Goal: Task Accomplishment & Management: Use online tool/utility

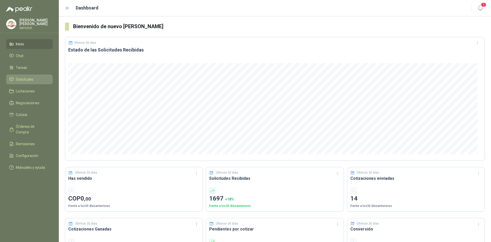
click at [27, 79] on span "Solicitudes" at bounding box center [25, 79] width 18 height 6
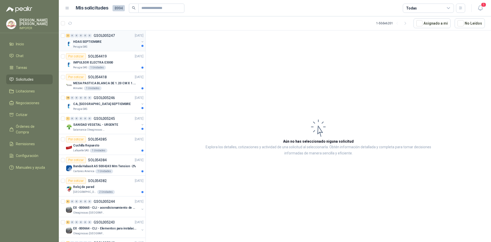
click at [117, 41] on div "HDAS SEPTIEMBRE" at bounding box center [106, 42] width 66 height 6
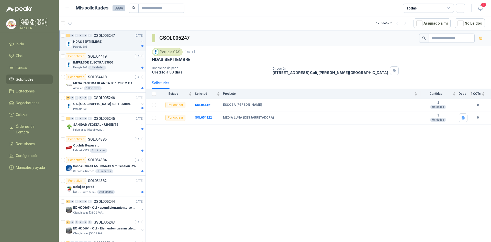
click at [121, 56] on div "Por cotizar SOL054419 [DATE]" at bounding box center [105, 56] width 78 height 6
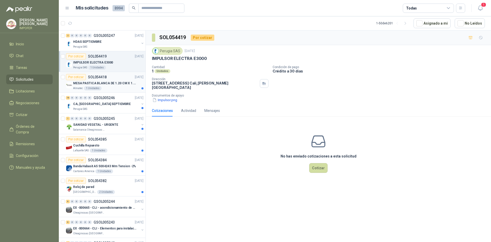
click at [118, 80] on div "Por cotizar SOL054418 [DATE] MESA PASTICA BLANCA DE 1.20 CM X 1.20 CM Almatec 1…" at bounding box center [105, 82] width 78 height 16
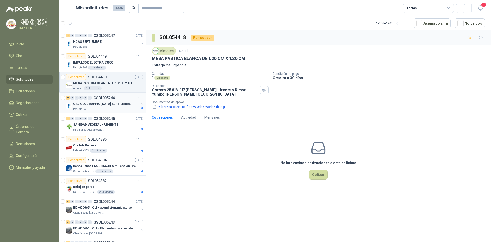
click at [120, 99] on div "16 0 0 0 0 0 GSOL005246 [DATE]" at bounding box center [105, 98] width 79 height 6
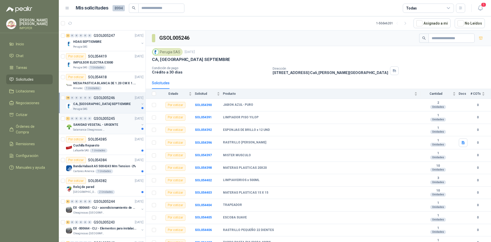
click at [116, 120] on div "1 0 0 0 0 0 GSOL005245 [DATE]" at bounding box center [105, 118] width 79 height 6
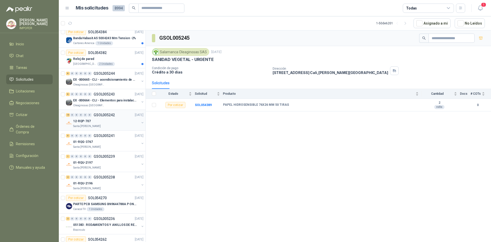
click at [97, 120] on div "12-RQP-707" at bounding box center [106, 121] width 66 height 6
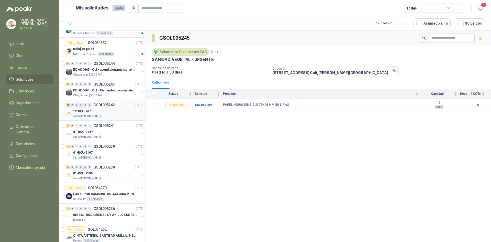
scroll to position [154, 0]
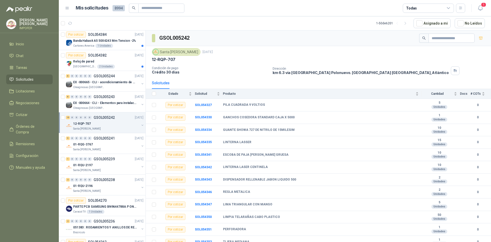
scroll to position [77, 0]
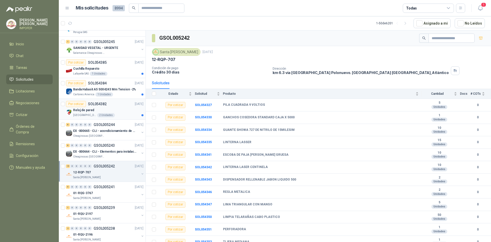
click at [125, 111] on div "Reloj de pared" at bounding box center [108, 110] width 70 height 6
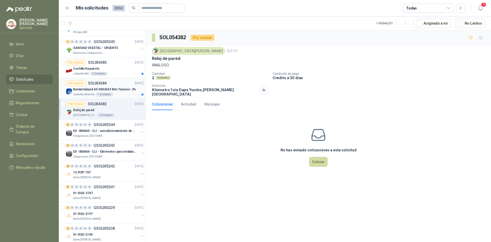
click at [125, 94] on div "Cartones America 1 Unidades" at bounding box center [108, 94] width 70 height 4
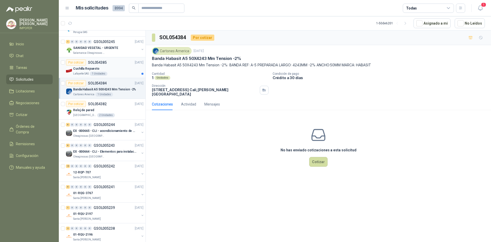
click at [114, 68] on div "Cuchilla Repuesto" at bounding box center [108, 68] width 70 height 6
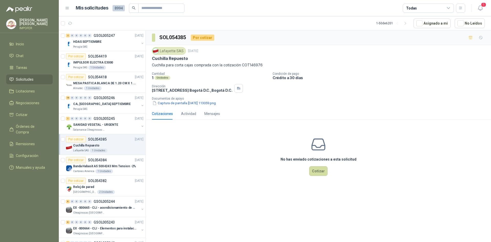
click at [436, 9] on div "Todas" at bounding box center [428, 8] width 51 height 9
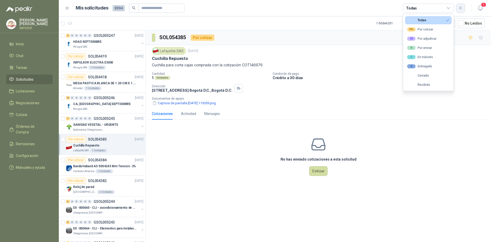
click at [461, 9] on icon "button" at bounding box center [461, 8] width 4 height 4
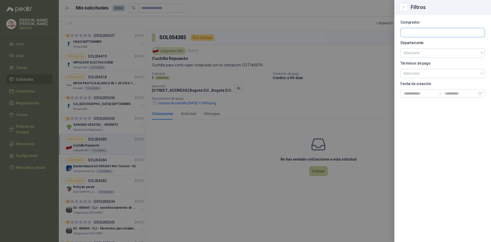
click at [426, 31] on input "text" at bounding box center [443, 32] width 84 height 9
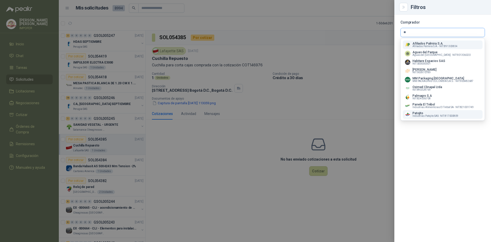
type input "**"
click at [431, 115] on p "Patojito" at bounding box center [436, 113] width 46 height 3
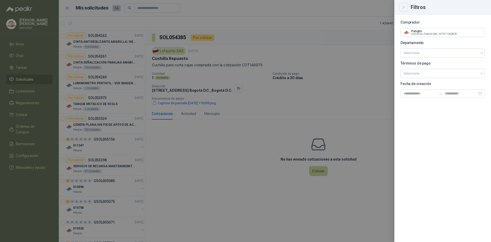
click at [404, 7] on icon "Close" at bounding box center [404, 7] width 4 height 4
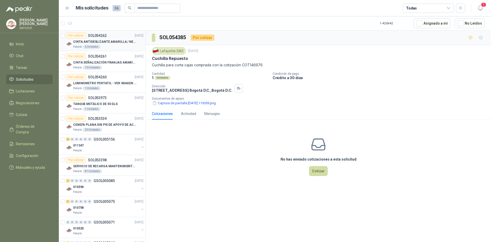
click at [107, 45] on div "Patojito 6 Unidades" at bounding box center [108, 47] width 70 height 4
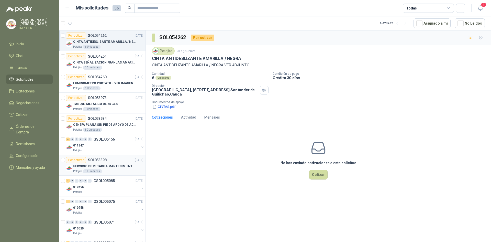
scroll to position [51, 0]
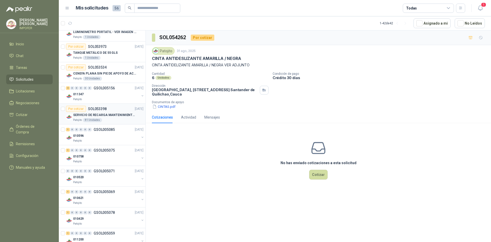
click at [118, 114] on p "SERVICIO DE RECARGA MANTENIMIENTO Y PRESTAMOS DE EXTINTORES" at bounding box center [105, 115] width 64 height 5
click at [94, 136] on div "010596" at bounding box center [106, 136] width 66 height 6
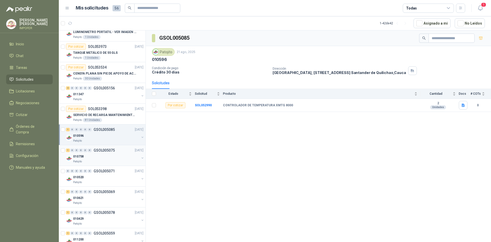
click at [108, 154] on div "010758" at bounding box center [106, 156] width 66 height 6
click at [90, 132] on div "1 0 0 0 0 0 GSOL005085 [DATE]" at bounding box center [105, 129] width 79 height 6
click at [107, 154] on div "010758" at bounding box center [106, 156] width 66 height 6
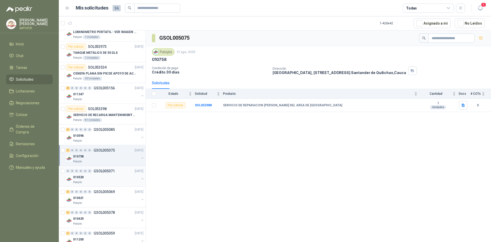
click at [113, 177] on div "010520" at bounding box center [106, 177] width 66 height 6
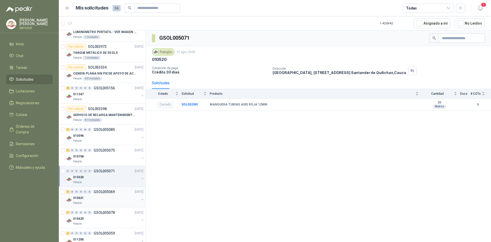
click at [105, 195] on div "010621" at bounding box center [106, 198] width 66 height 6
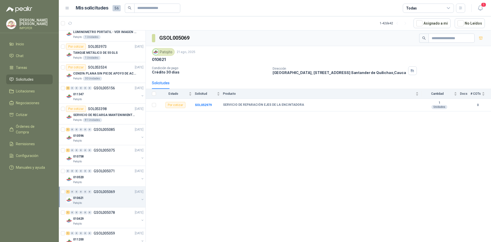
click at [317, 30] on article "1 - 42 de 42 Asignado a mi No Leídos" at bounding box center [275, 23] width 432 height 14
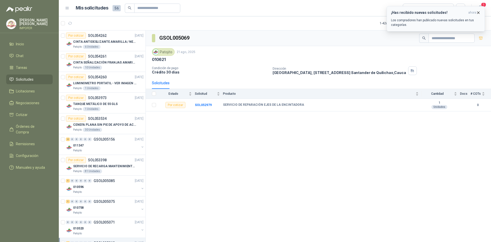
click at [478, 12] on icon "button" at bounding box center [479, 13] width 2 height 2
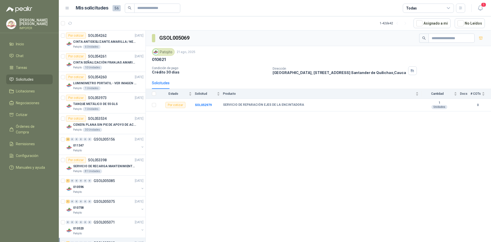
click at [439, 8] on div "Todas" at bounding box center [428, 8] width 51 height 9
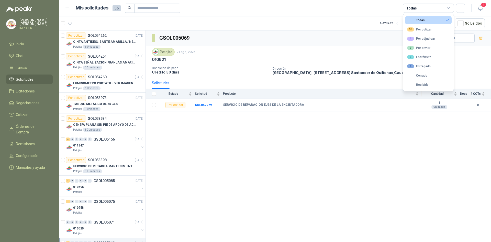
click at [439, 20] on button "Todas" at bounding box center [428, 20] width 47 height 8
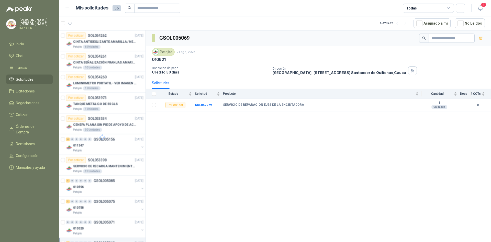
click at [434, 10] on div "Todas" at bounding box center [428, 8] width 51 height 9
click at [417, 32] on button "55 Por cotizar" at bounding box center [428, 29] width 47 height 8
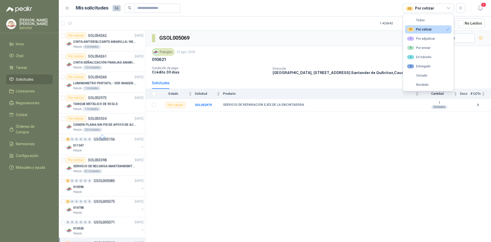
click at [417, 32] on button "55 Por cotizar" at bounding box center [428, 29] width 47 height 8
click at [422, 27] on div "55 Por cotizar" at bounding box center [419, 29] width 25 height 4
click at [405, 25] on button "55 Por cotizar" at bounding box center [428, 29] width 47 height 8
click at [444, 35] on button "1 Por adjudicar" at bounding box center [428, 39] width 47 height 8
click at [438, 30] on button "55 Por cotizar" at bounding box center [428, 29] width 47 height 8
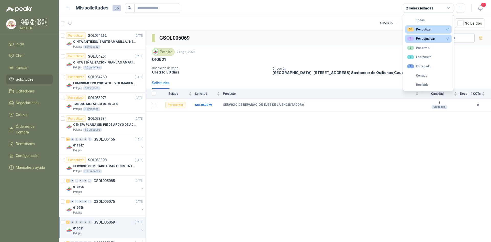
click at [442, 39] on button "1 Por adjudicar" at bounding box center [428, 39] width 47 height 8
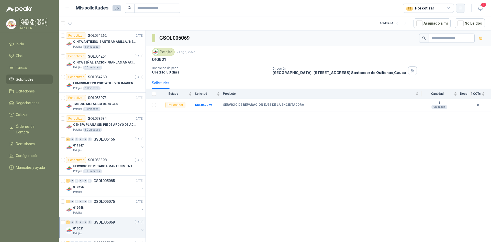
click at [460, 7] on icon "button" at bounding box center [460, 8] width 3 height 3
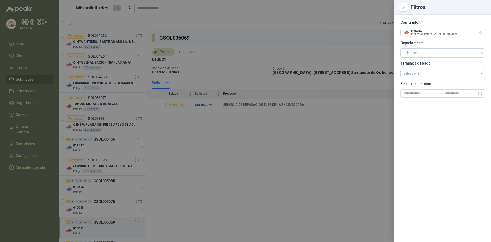
click at [480, 32] on icon "Limpiar" at bounding box center [481, 32] width 4 height 4
click at [351, 81] on div at bounding box center [245, 121] width 491 height 242
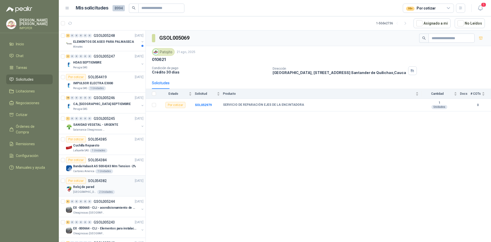
click at [84, 187] on p "Reloj de pared" at bounding box center [83, 186] width 21 height 5
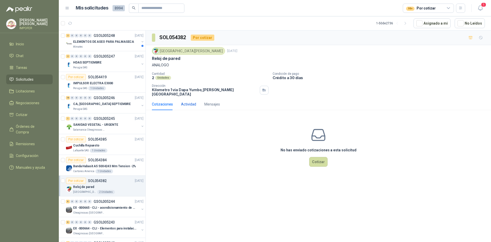
click at [191, 101] on div "Actividad" at bounding box center [188, 104] width 15 height 6
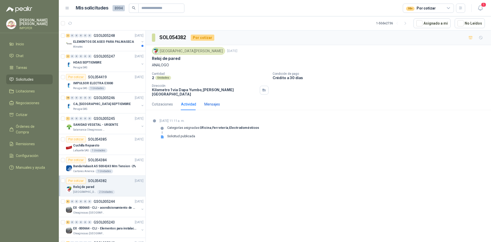
click at [211, 101] on div "Mensajes" at bounding box center [212, 104] width 16 height 6
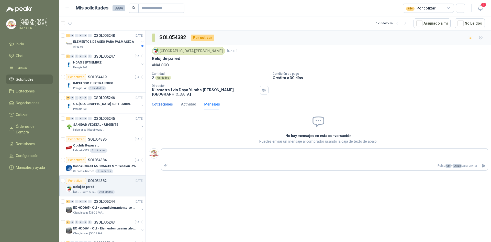
click at [158, 101] on div "Cotizaciones" at bounding box center [162, 104] width 21 height 6
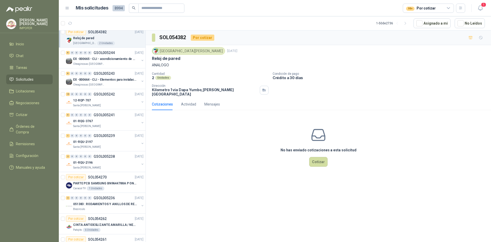
scroll to position [26, 0]
